Goal: Task Accomplishment & Management: Manage account settings

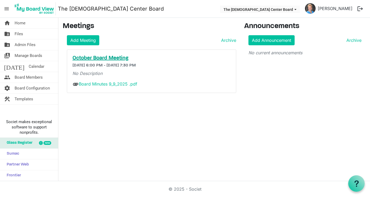
click at [122, 58] on h5 "October Board Meeting" at bounding box center [151, 58] width 158 height 6
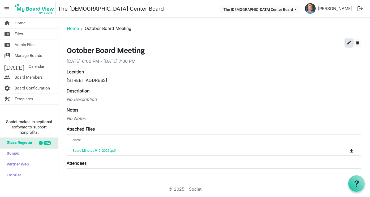
click at [349, 42] on span "edit" at bounding box center [349, 42] width 5 height 5
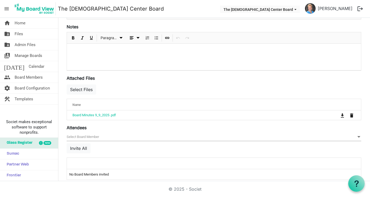
scroll to position [142, 0]
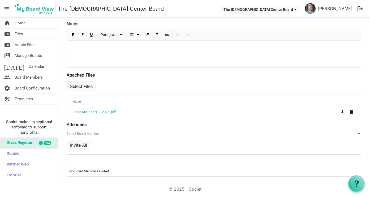
click at [74, 45] on div at bounding box center [214, 54] width 294 height 27
click at [84, 85] on button "Select Files" at bounding box center [81, 86] width 29 height 10
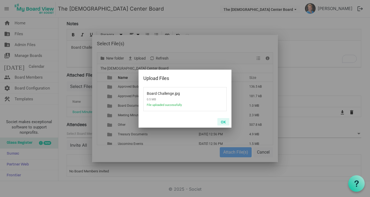
click at [224, 122] on button "OK" at bounding box center [223, 121] width 12 height 7
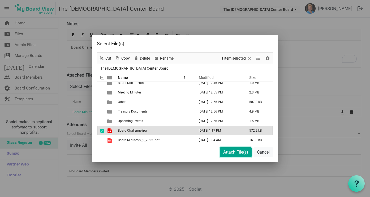
click at [236, 153] on button "Attach File(s)" at bounding box center [236, 153] width 32 height 10
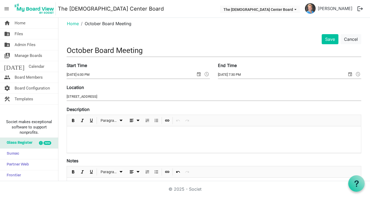
scroll to position [5, 0]
click at [328, 41] on button "Save" at bounding box center [330, 40] width 17 height 10
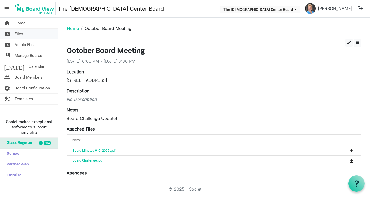
click at [18, 33] on span "Files" at bounding box center [19, 34] width 8 height 11
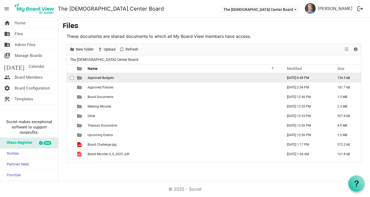
click at [101, 78] on span "Approved Budgets" at bounding box center [101, 78] width 26 height 4
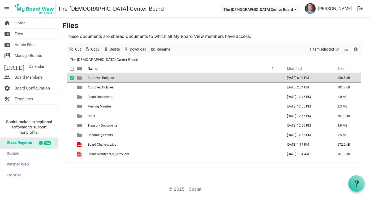
click at [101, 78] on span "Approved Budgets" at bounding box center [101, 78] width 26 height 4
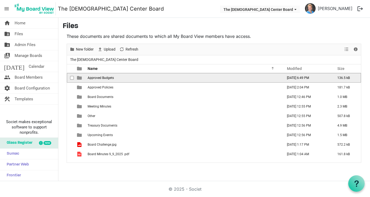
click at [101, 78] on span "Approved Budgets" at bounding box center [101, 78] width 26 height 4
